Goal: Information Seeking & Learning: Learn about a topic

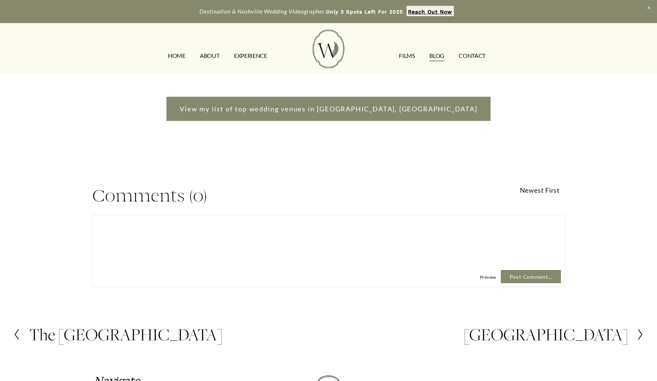
scroll to position [1221, 0]
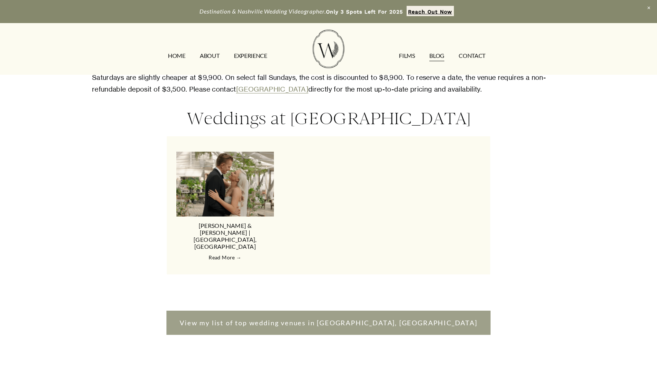
click at [322, 311] on link "View my list of top wedding venues in Nashville, TN" at bounding box center [328, 323] width 324 height 24
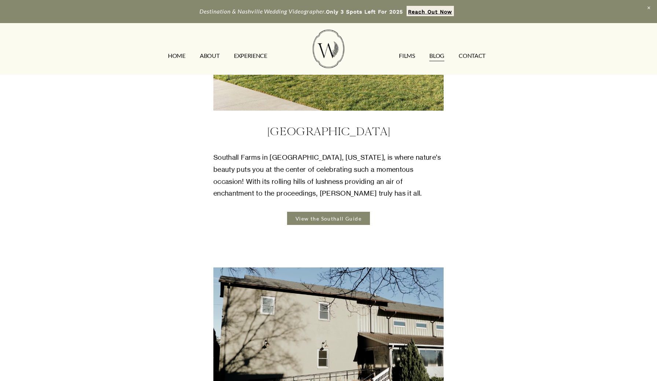
scroll to position [338, 0]
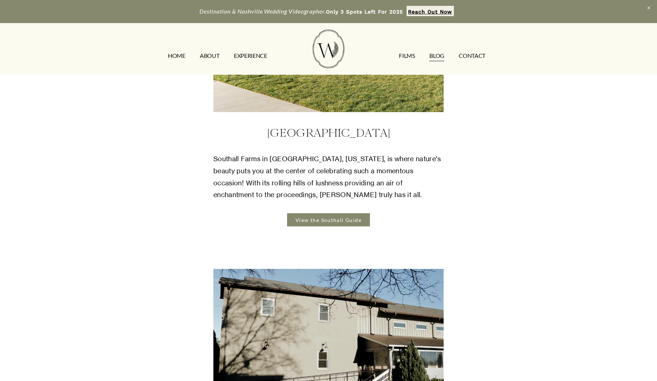
click at [332, 213] on link "View the Southall Guide" at bounding box center [328, 219] width 83 height 13
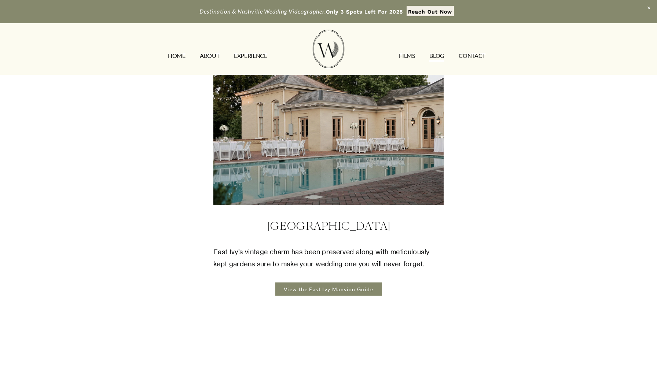
scroll to position [2241, 0]
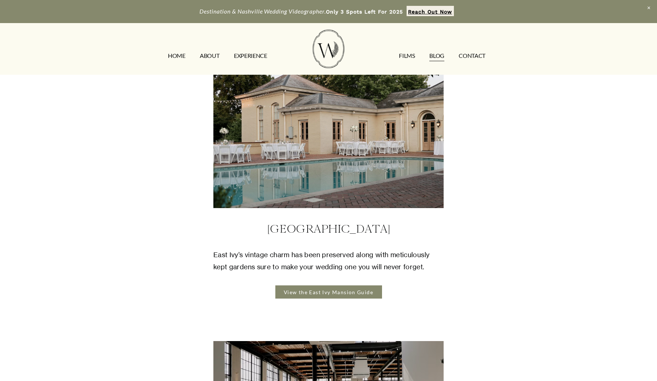
click at [330, 286] on link "View the East Ivy Mansion Guide" at bounding box center [328, 292] width 107 height 13
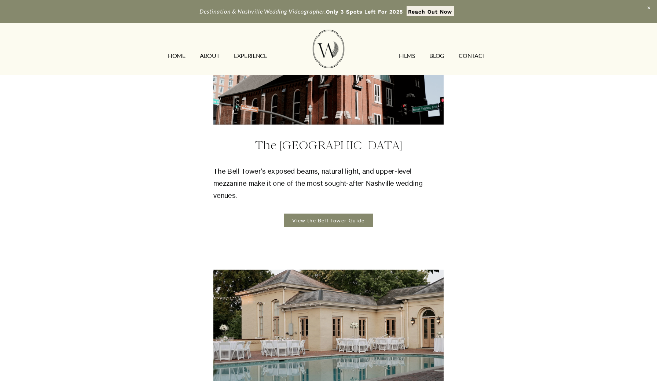
scroll to position [2037, 0]
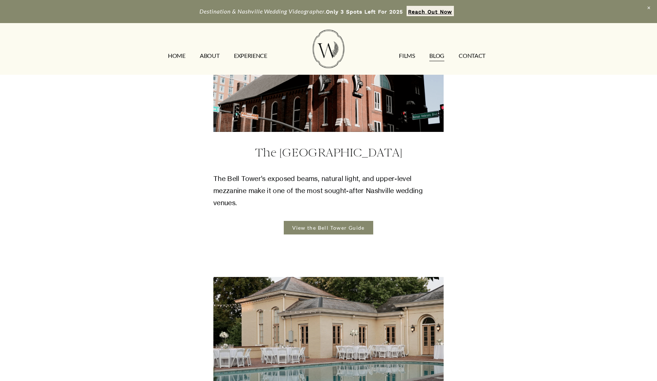
click at [322, 221] on link "View the Bell Tower Guide" at bounding box center [329, 227] width 90 height 13
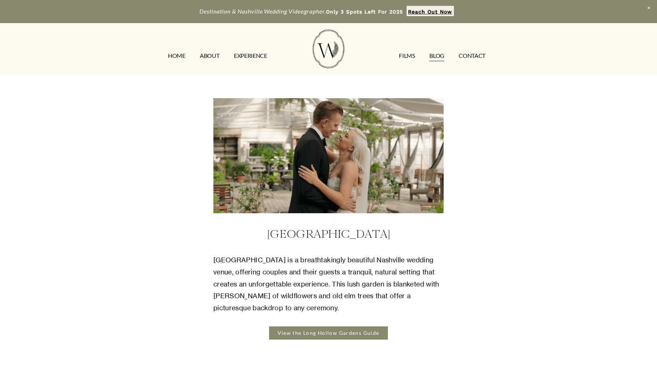
scroll to position [1670, 0]
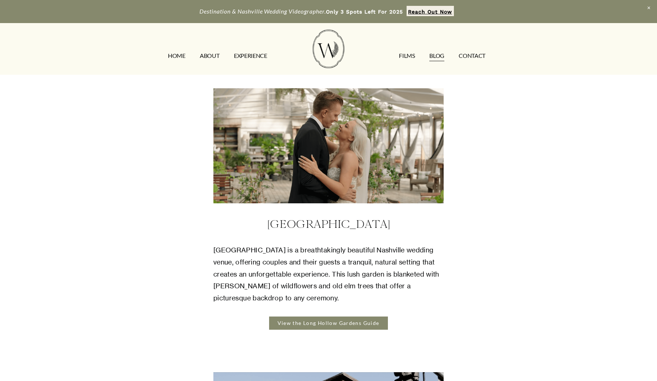
click at [335, 317] on link "View the Long Hollow Gardens Guide" at bounding box center [328, 323] width 119 height 13
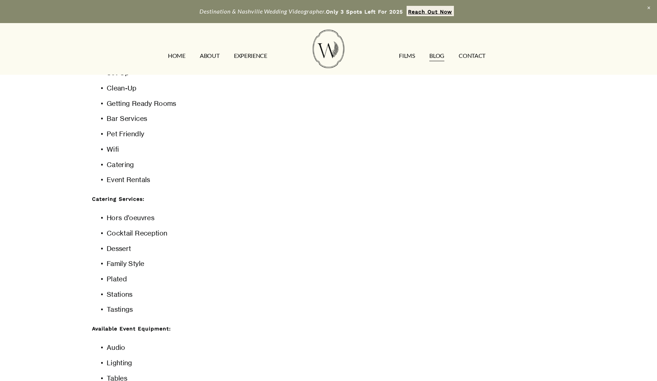
scroll to position [3346, 0]
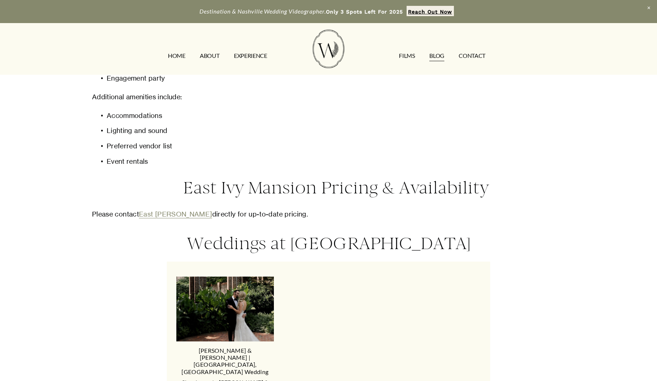
scroll to position [876, 0]
click at [161, 209] on link "East Ivy Manion" at bounding box center [175, 213] width 73 height 8
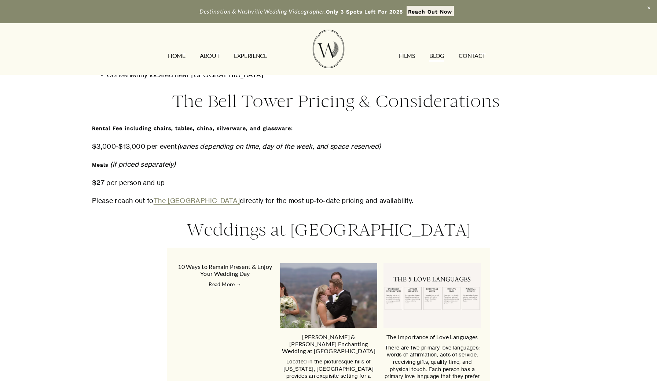
scroll to position [1232, 0]
click at [178, 196] on link "The Bell Tower" at bounding box center [197, 200] width 87 height 8
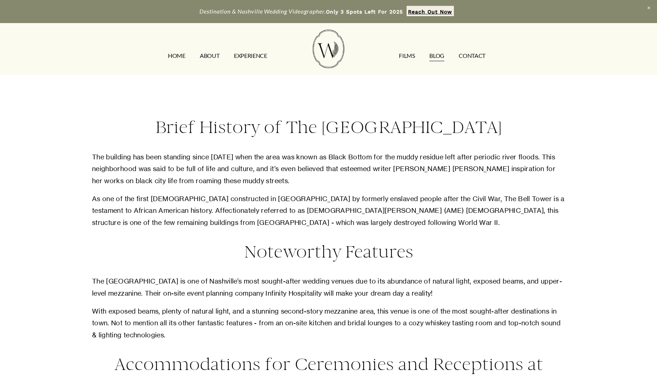
scroll to position [452, 0]
